Goal: Task Accomplishment & Management: Complete application form

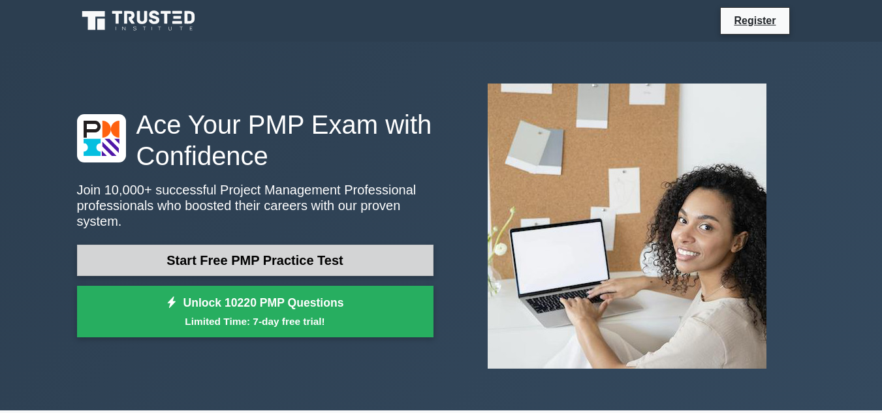
click at [341, 247] on link "Start Free PMP Practice Test" at bounding box center [255, 260] width 356 height 31
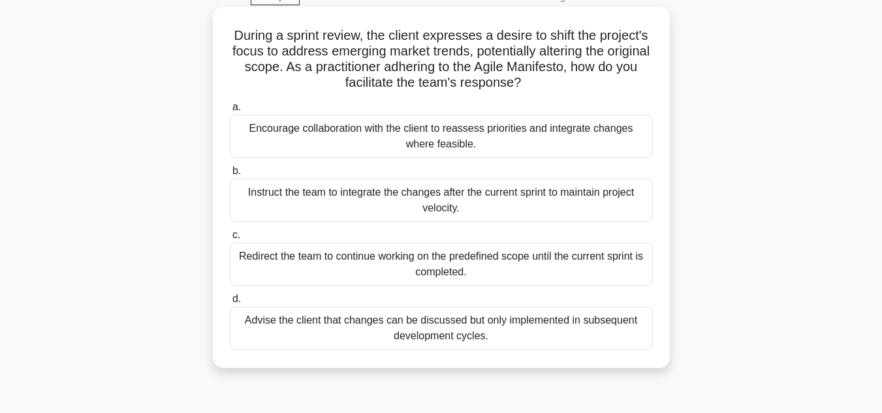
scroll to position [67, 0]
click at [470, 323] on div "Advise the client that changes can be discussed but only implemented in subsequ…" at bounding box center [441, 327] width 423 height 43
click at [230, 303] on input "d. Advise the client that changes can be discussed but only implemented in subs…" at bounding box center [230, 298] width 0 height 8
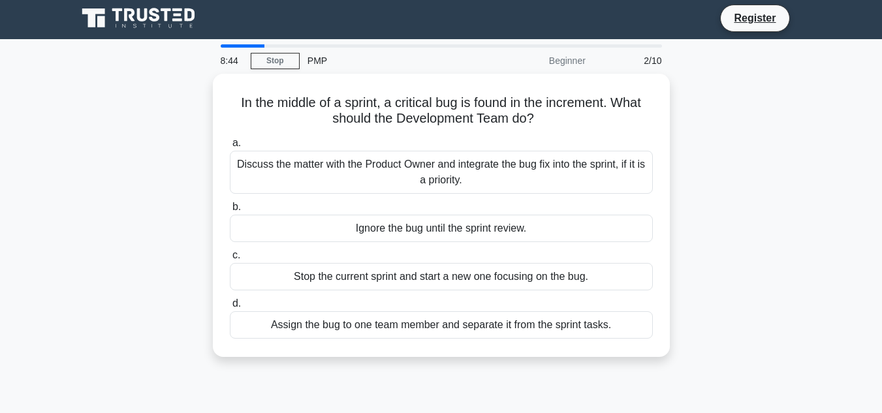
scroll to position [0, 0]
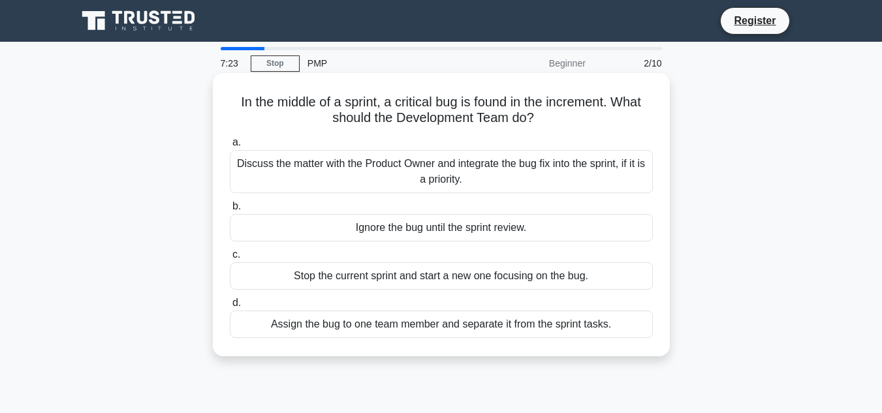
click at [549, 322] on div "Assign the bug to one team member and separate it from the sprint tasks." at bounding box center [441, 324] width 423 height 27
click at [230, 308] on input "d. Assign the bug to one team member and separate it from the sprint tasks." at bounding box center [230, 303] width 0 height 8
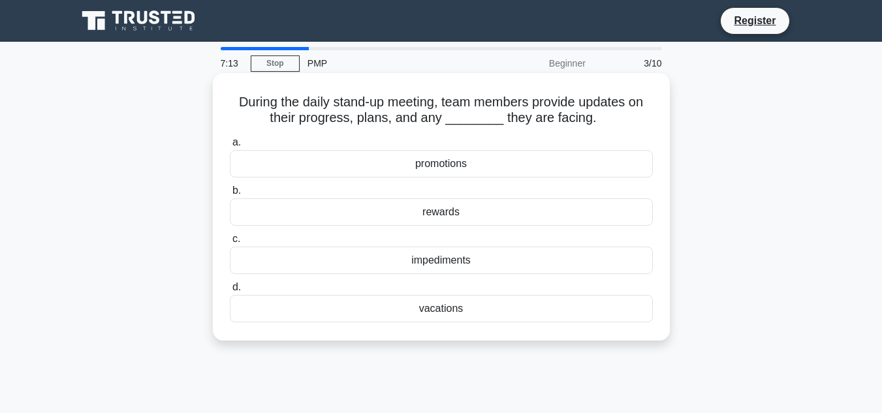
click at [462, 266] on div "impediments" at bounding box center [441, 260] width 423 height 27
click at [230, 244] on input "c. impediments" at bounding box center [230, 239] width 0 height 8
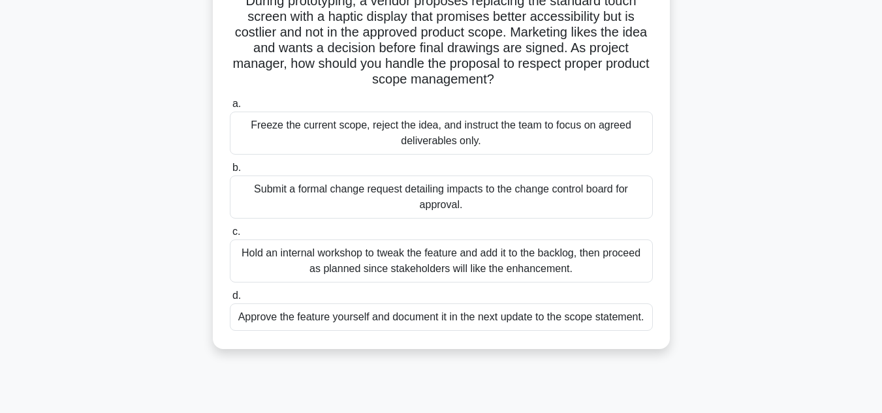
scroll to position [118, 0]
click at [502, 197] on div "Submit a formal change request detailing impacts to the change control board fo…" at bounding box center [441, 195] width 423 height 43
click at [230, 171] on input "b. Submit a formal change request detailing impacts to the change control board…" at bounding box center [230, 167] width 0 height 8
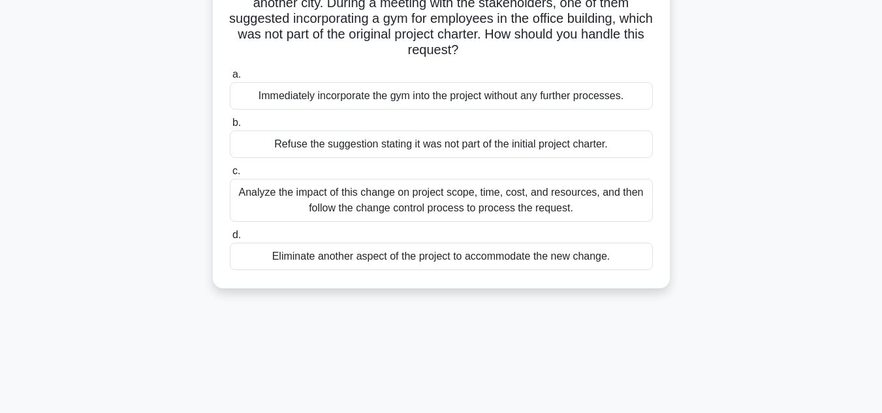
scroll to position [0, 0]
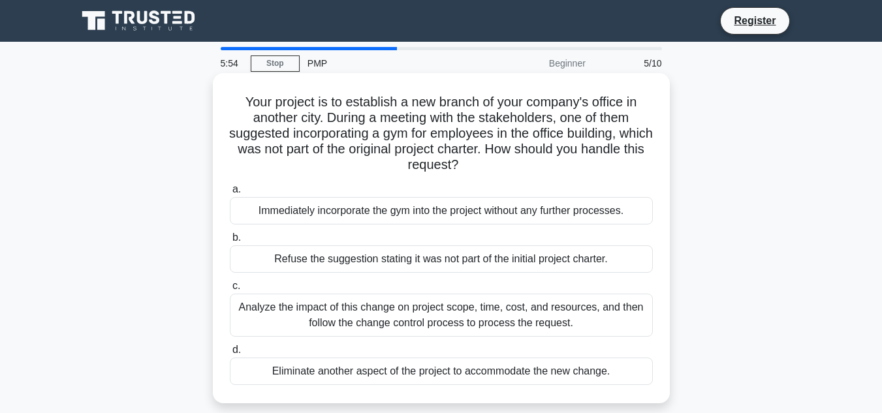
click at [526, 315] on div "Analyze the impact of this change on project scope, time, cost, and resources, …" at bounding box center [441, 315] width 423 height 43
click at [230, 291] on input "c. Analyze the impact of this change on project scope, time, cost, and resource…" at bounding box center [230, 286] width 0 height 8
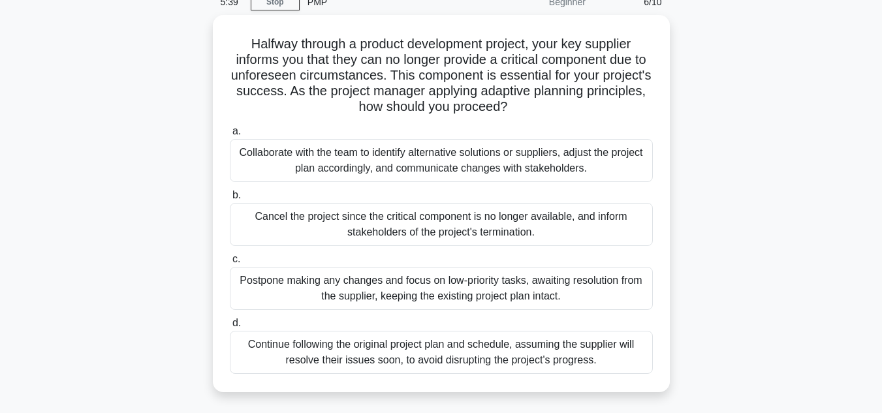
scroll to position [62, 0]
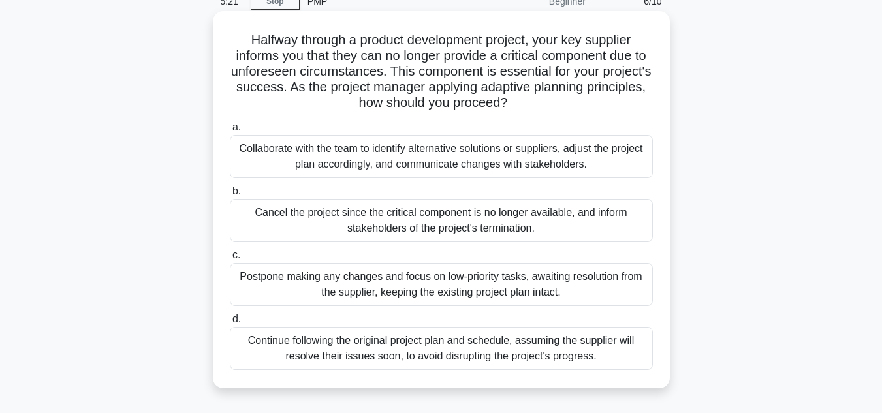
click at [484, 161] on div "Collaborate with the team to identify alternative solutions or suppliers, adjus…" at bounding box center [441, 156] width 423 height 43
click at [230, 132] on input "a. Collaborate with the team to identify alternative solutions or suppliers, ad…" at bounding box center [230, 127] width 0 height 8
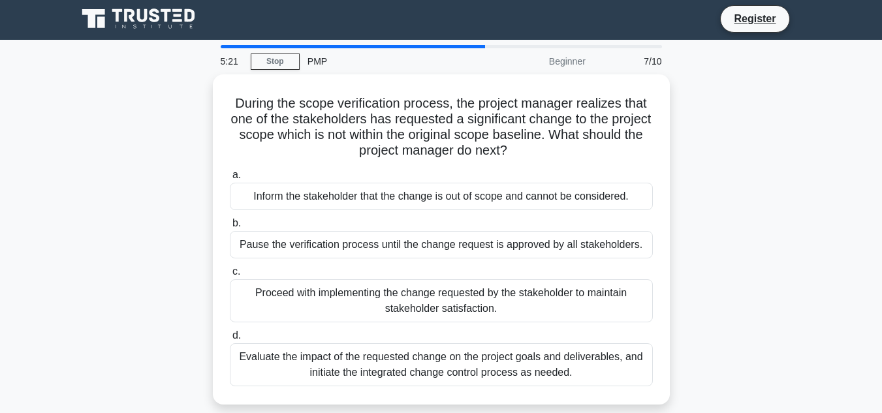
scroll to position [0, 0]
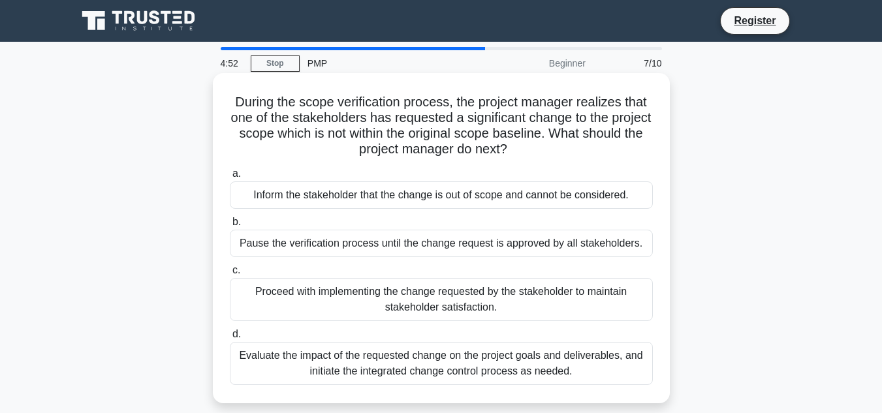
click at [519, 368] on div "Evaluate the impact of the requested change on the project goals and deliverabl…" at bounding box center [441, 363] width 423 height 43
click at [230, 339] on input "d. Evaluate the impact of the requested change on the project goals and deliver…" at bounding box center [230, 334] width 0 height 8
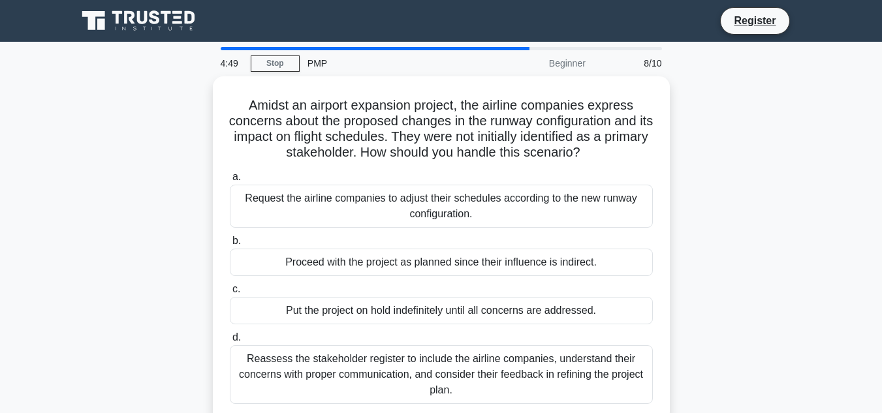
click at [519, 368] on div "Reassess the stakeholder register to include the airline companies, understand …" at bounding box center [441, 374] width 423 height 59
click at [230, 342] on input "d. Reassess the stakeholder register to include the airline companies, understa…" at bounding box center [230, 338] width 0 height 8
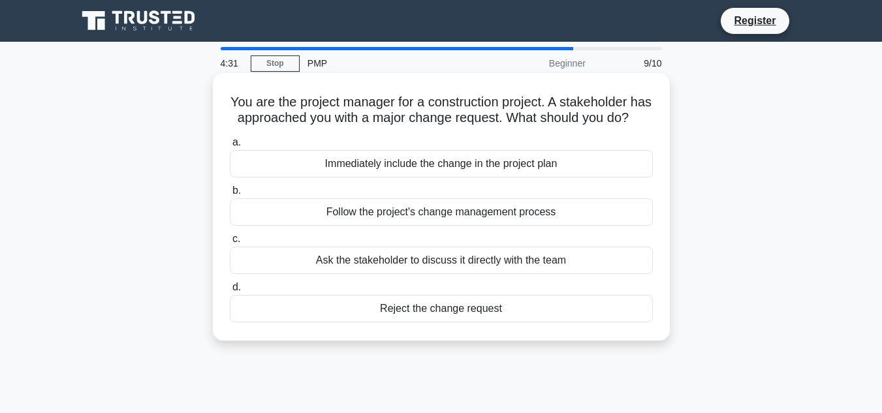
click at [440, 226] on div "Follow the project's change management process" at bounding box center [441, 211] width 423 height 27
click at [230, 195] on input "b. Follow the project's change management process" at bounding box center [230, 191] width 0 height 8
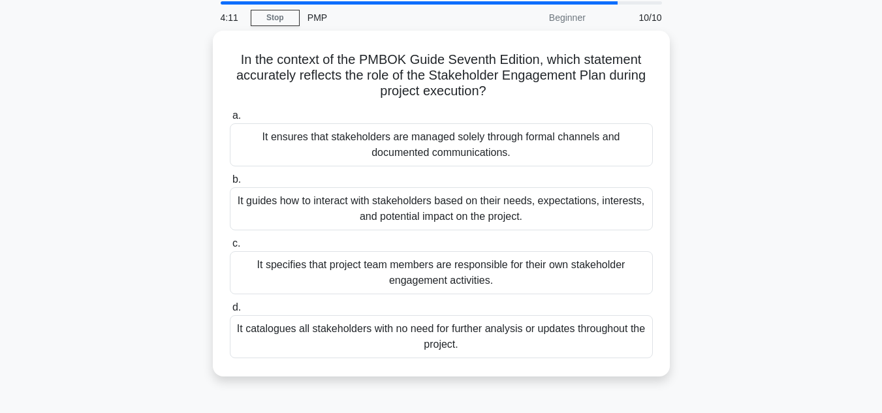
scroll to position [47, 0]
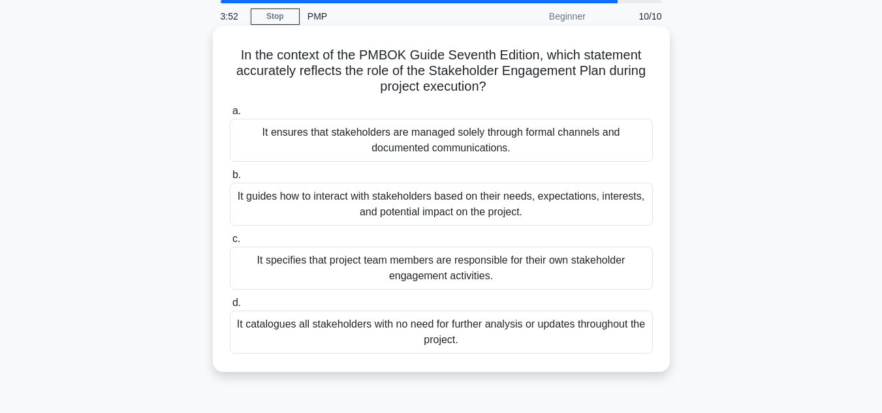
click at [565, 203] on div "It guides how to interact with stakeholders based on their needs, expectations,…" at bounding box center [441, 204] width 423 height 43
click at [230, 180] on input "b. It guides how to interact with stakeholders based on their needs, expectatio…" at bounding box center [230, 175] width 0 height 8
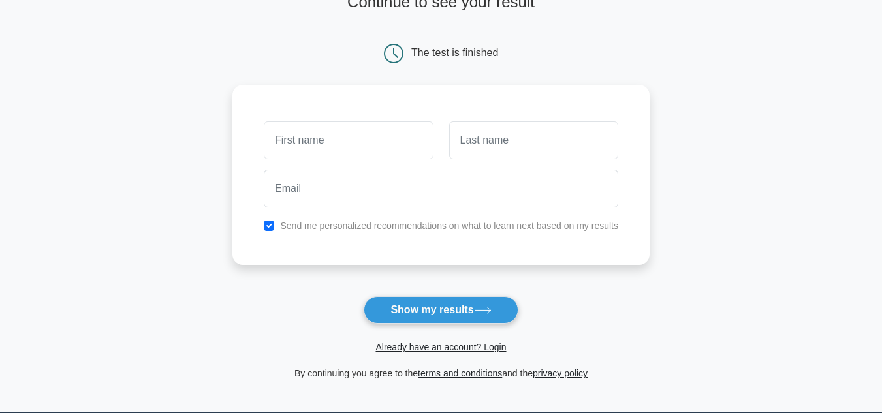
scroll to position [101, 0]
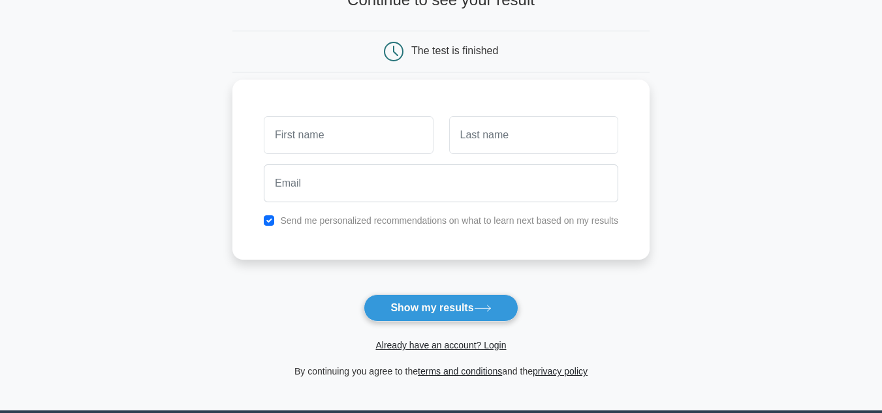
click at [275, 223] on div "Send me personalized recommendations on what to learn next based on my results" at bounding box center [441, 221] width 370 height 16
click at [268, 223] on input "checkbox" at bounding box center [269, 220] width 10 height 10
checkbox input "false"
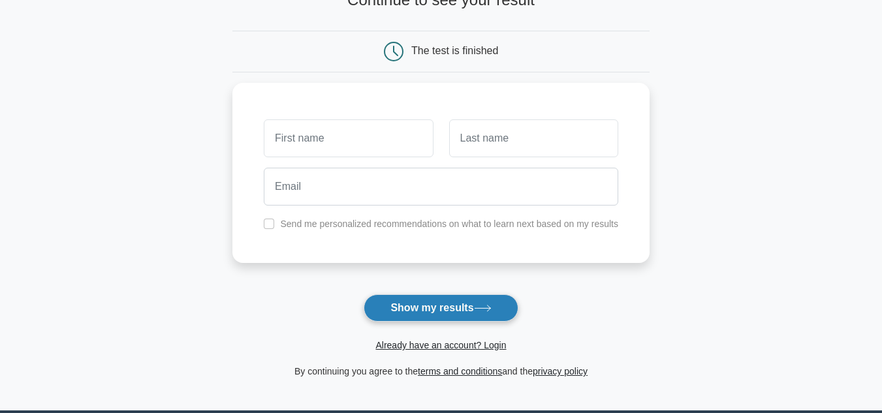
click at [423, 300] on button "Show my results" at bounding box center [441, 307] width 154 height 27
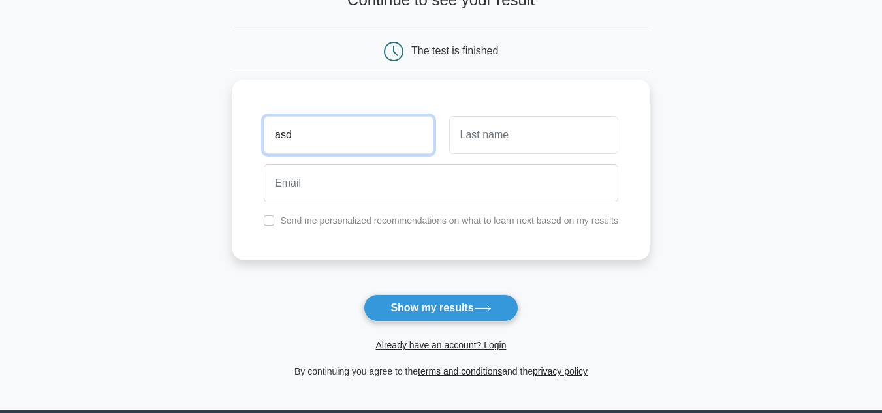
type input "asd"
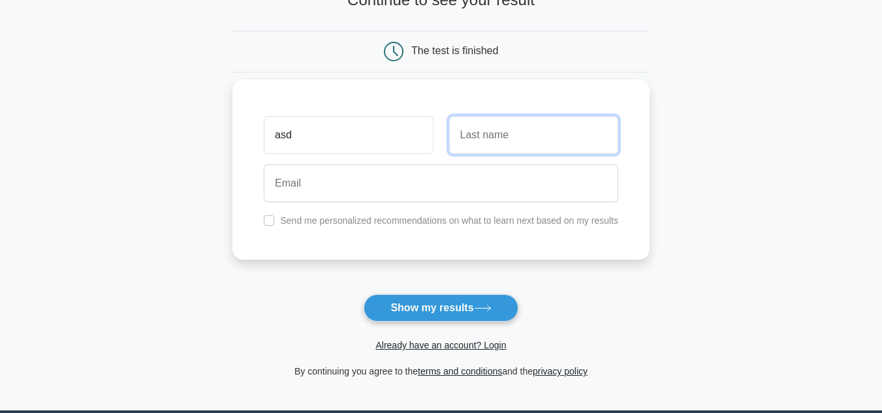
click at [543, 135] on input "text" at bounding box center [533, 135] width 169 height 38
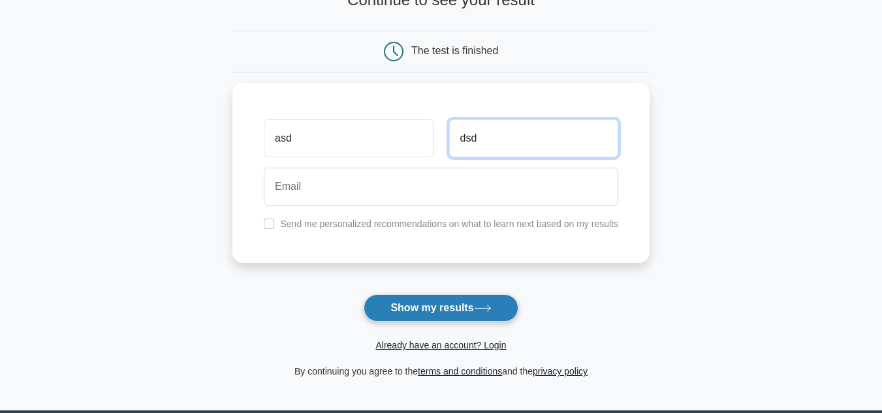
type input "dsd"
click at [466, 304] on button "Show my results" at bounding box center [441, 307] width 154 height 27
